Goal: Task Accomplishment & Management: Use online tool/utility

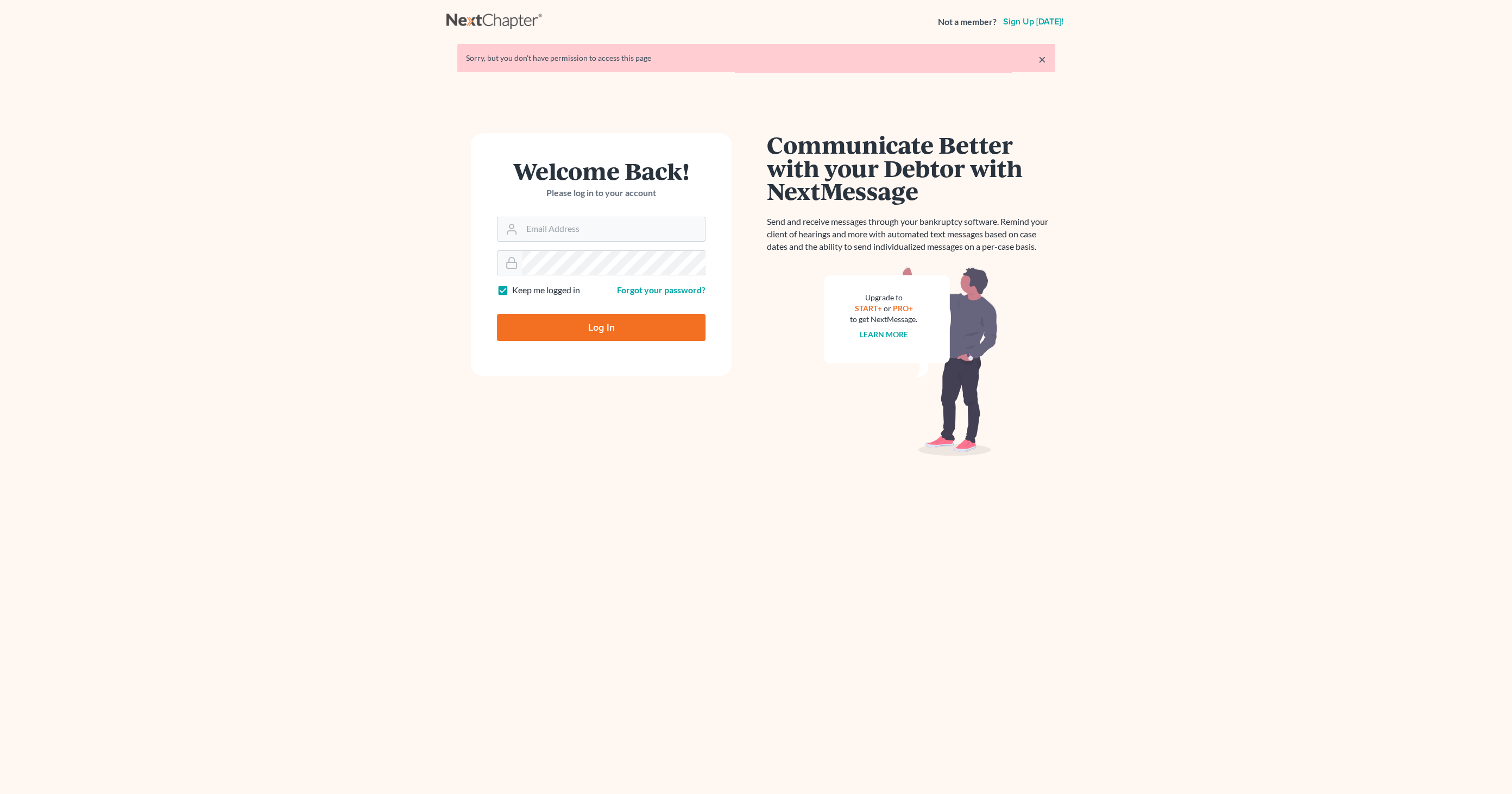
type input "[EMAIL_ADDRESS][DOMAIN_NAME]"
click at [626, 331] on input "Log In" at bounding box center [601, 327] width 208 height 27
type input "Thinking..."
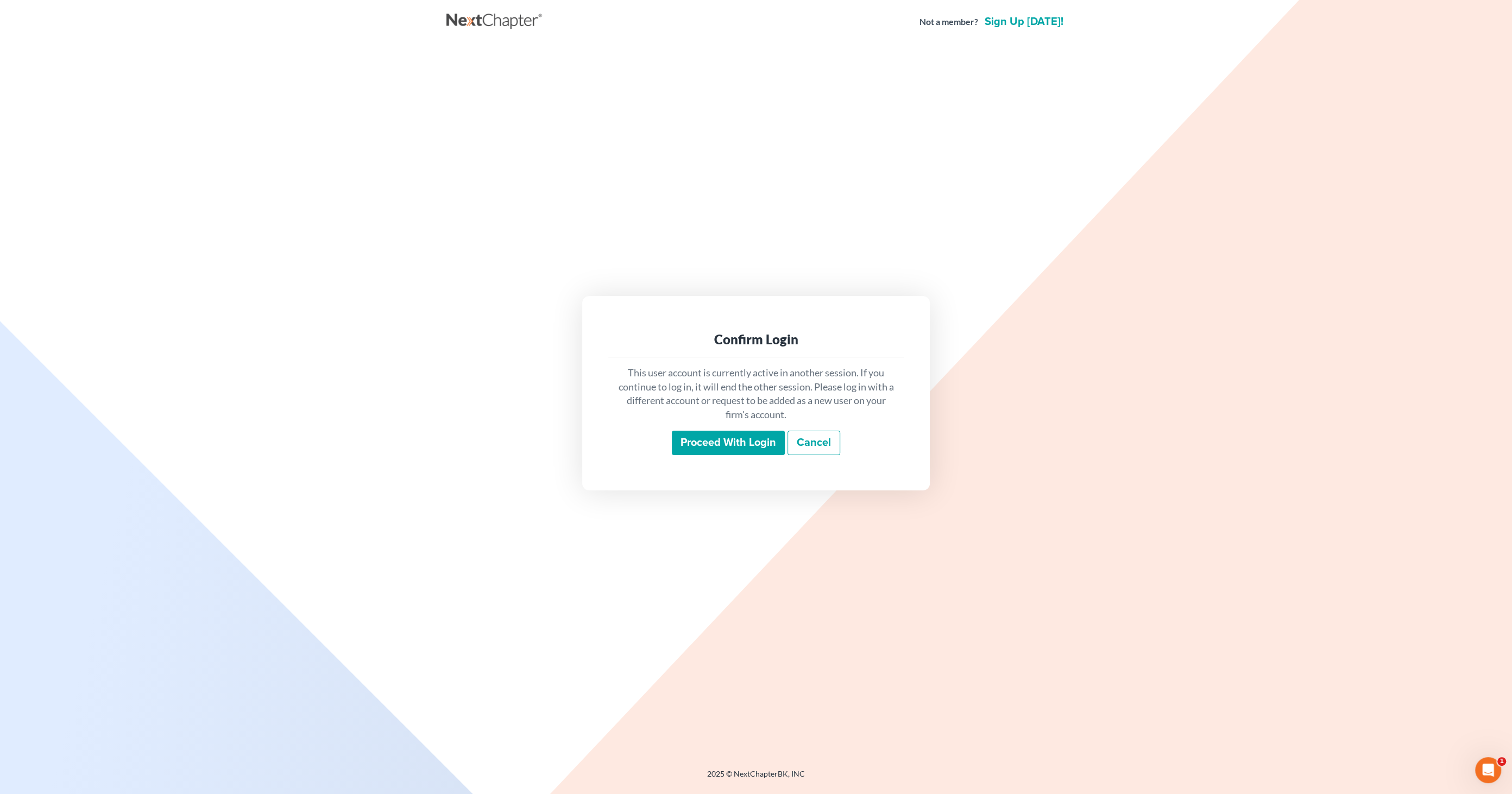
click at [694, 445] on input "Proceed with login" at bounding box center [728, 443] width 113 height 25
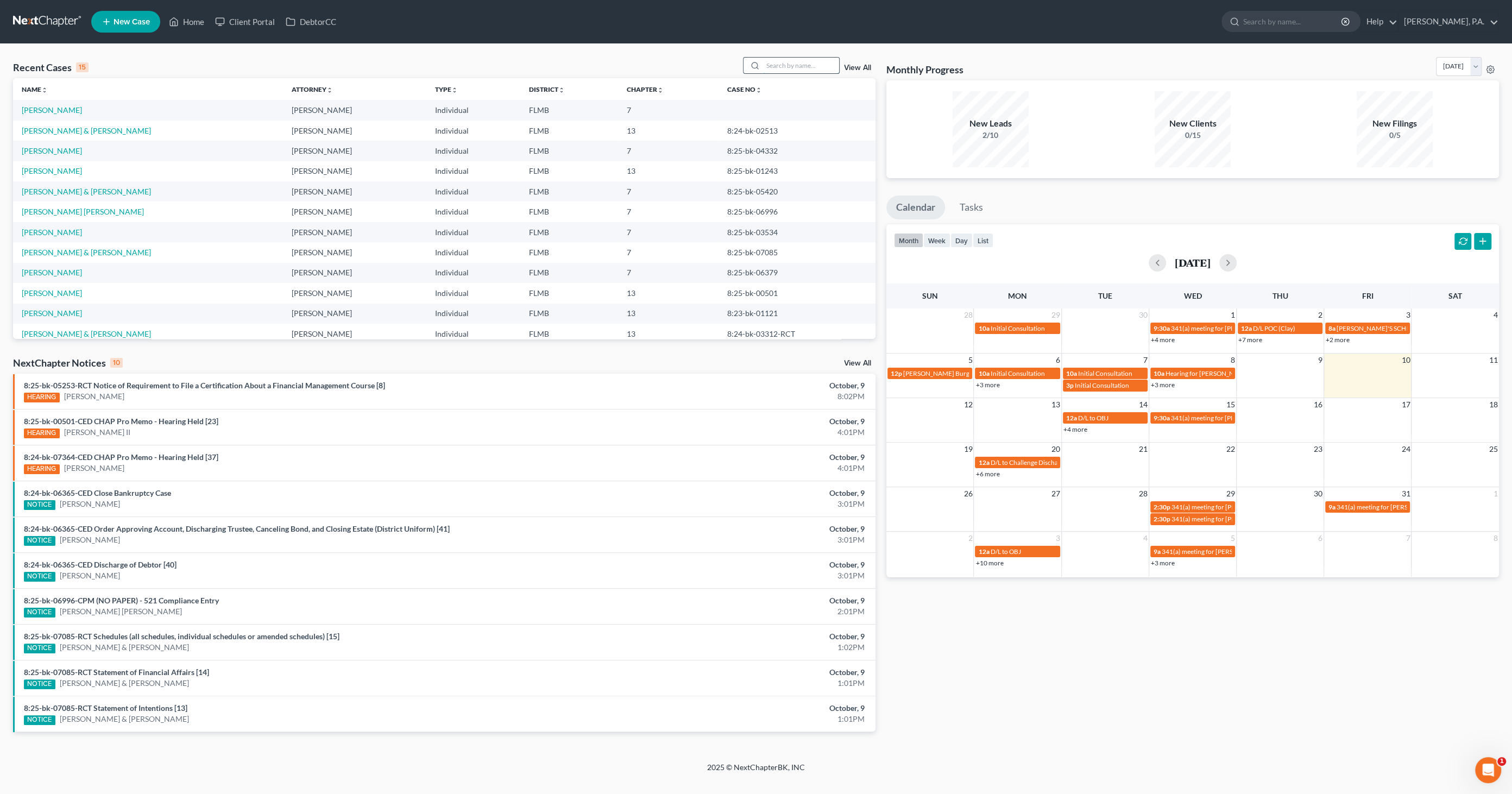
click at [781, 64] on input "search" at bounding box center [801, 65] width 76 height 16
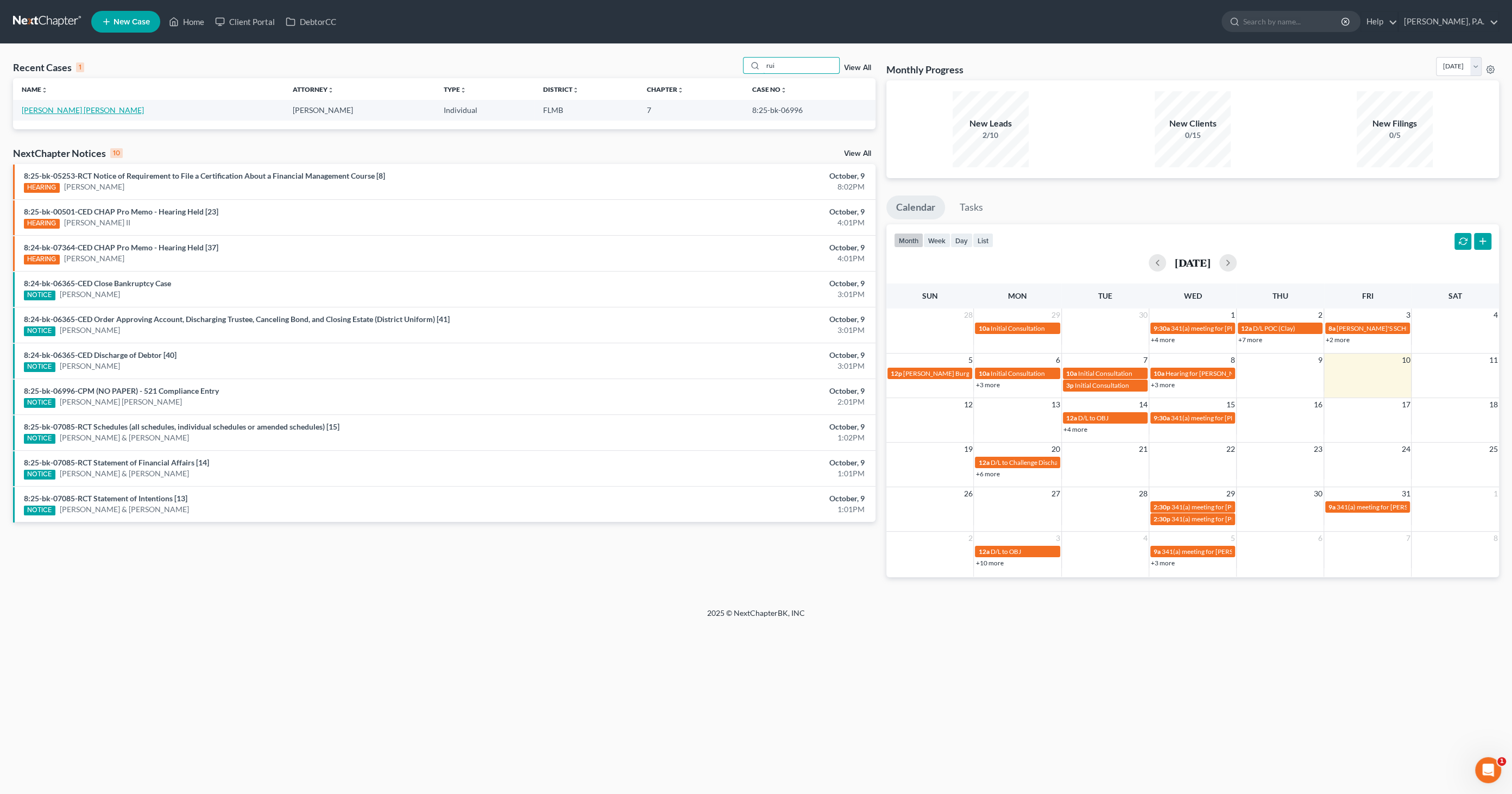
type input "rui"
click at [93, 111] on link "Ruidiaz Viera, Matthew" at bounding box center [83, 110] width 122 height 9
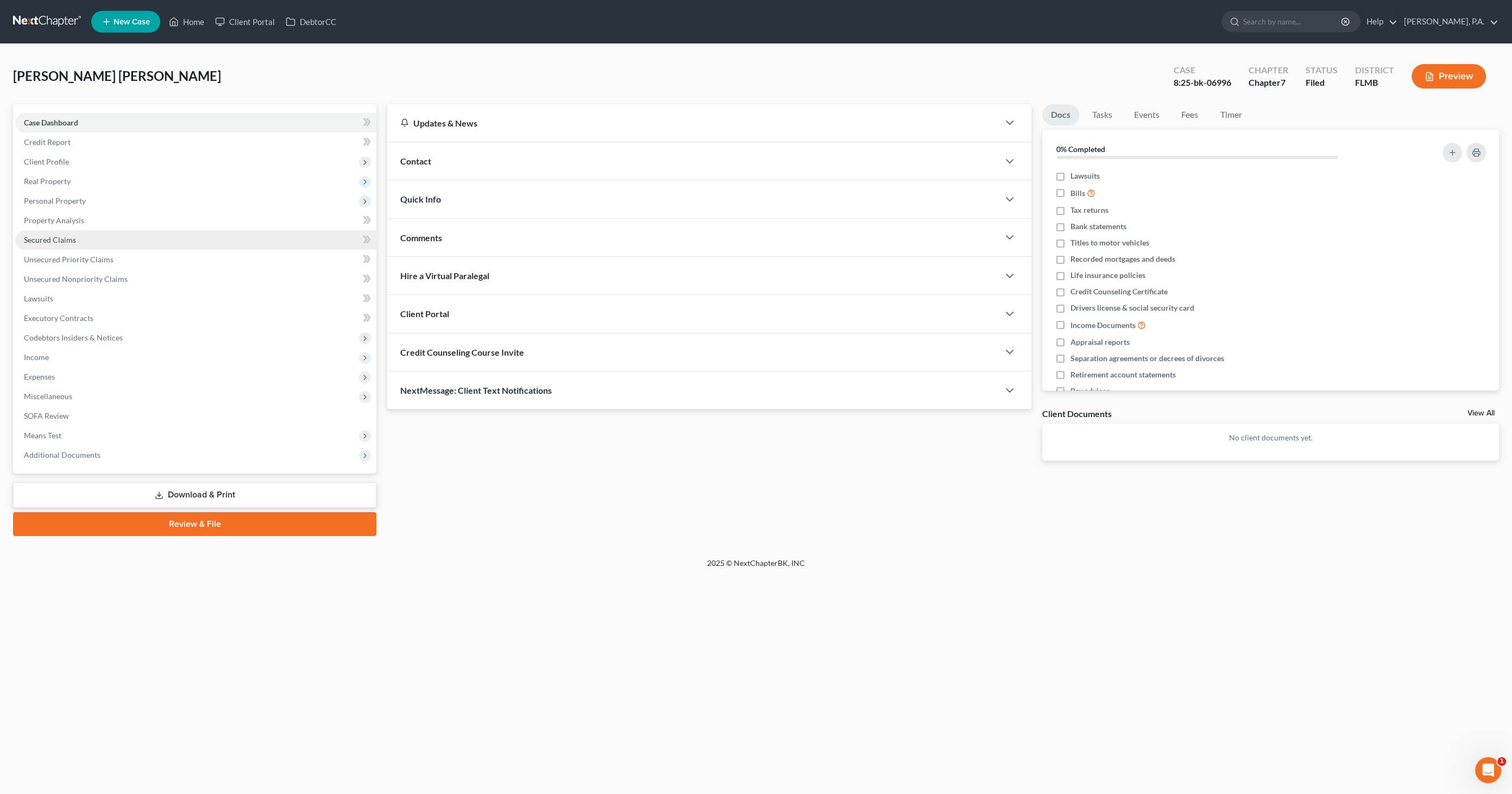
click at [58, 241] on span "Secured Claims" at bounding box center [50, 240] width 52 height 9
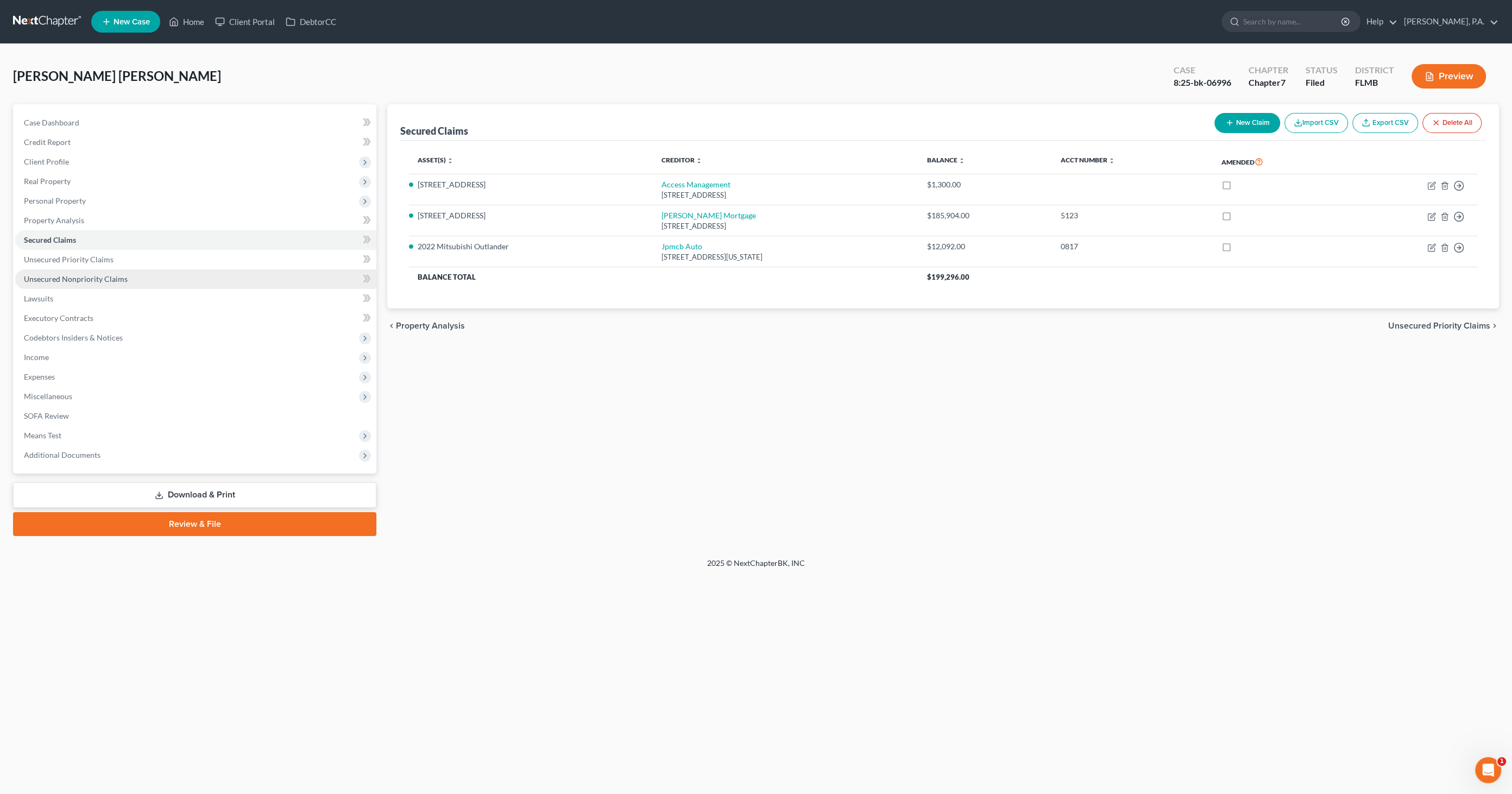
click at [95, 285] on link "Unsecured Nonpriority Claims" at bounding box center [195, 279] width 361 height 19
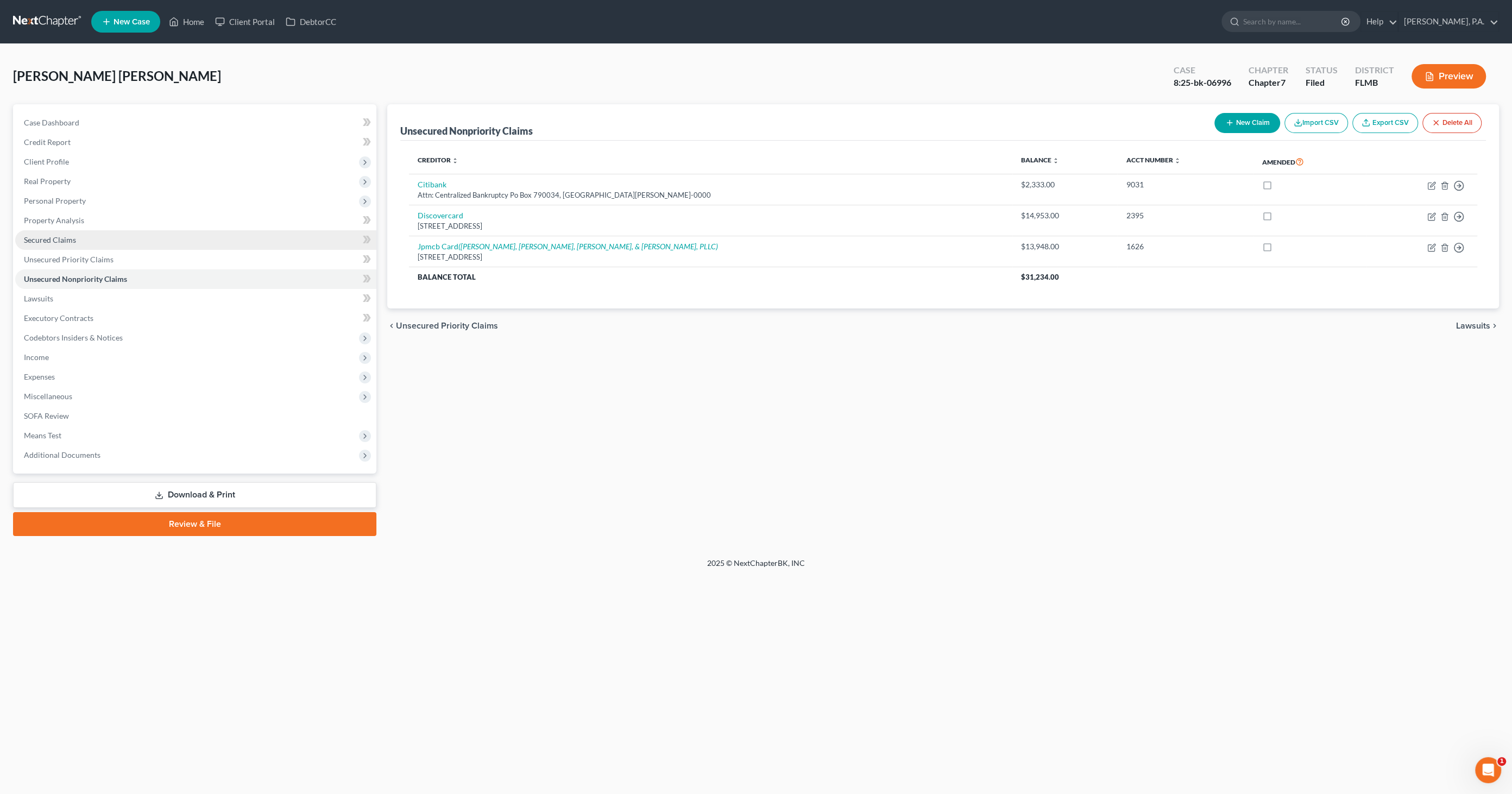
click at [129, 238] on link "Secured Claims" at bounding box center [195, 239] width 361 height 19
